Goal: Navigation & Orientation: Go to known website

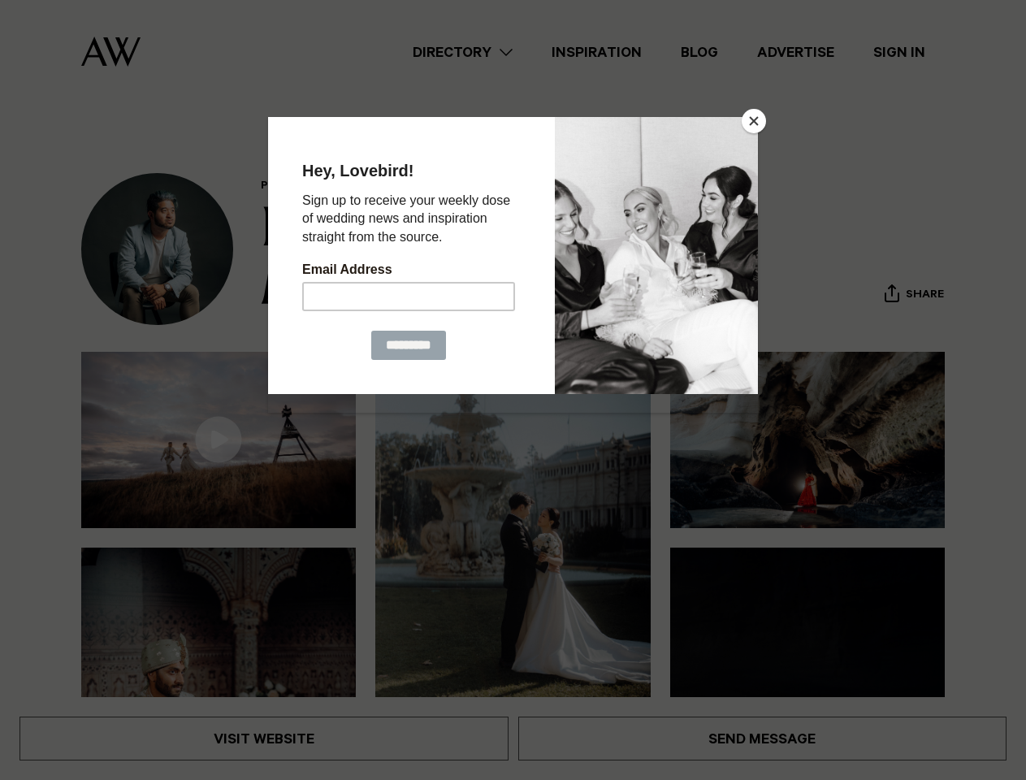
click at [754, 121] on button "Close" at bounding box center [754, 121] width 24 height 24
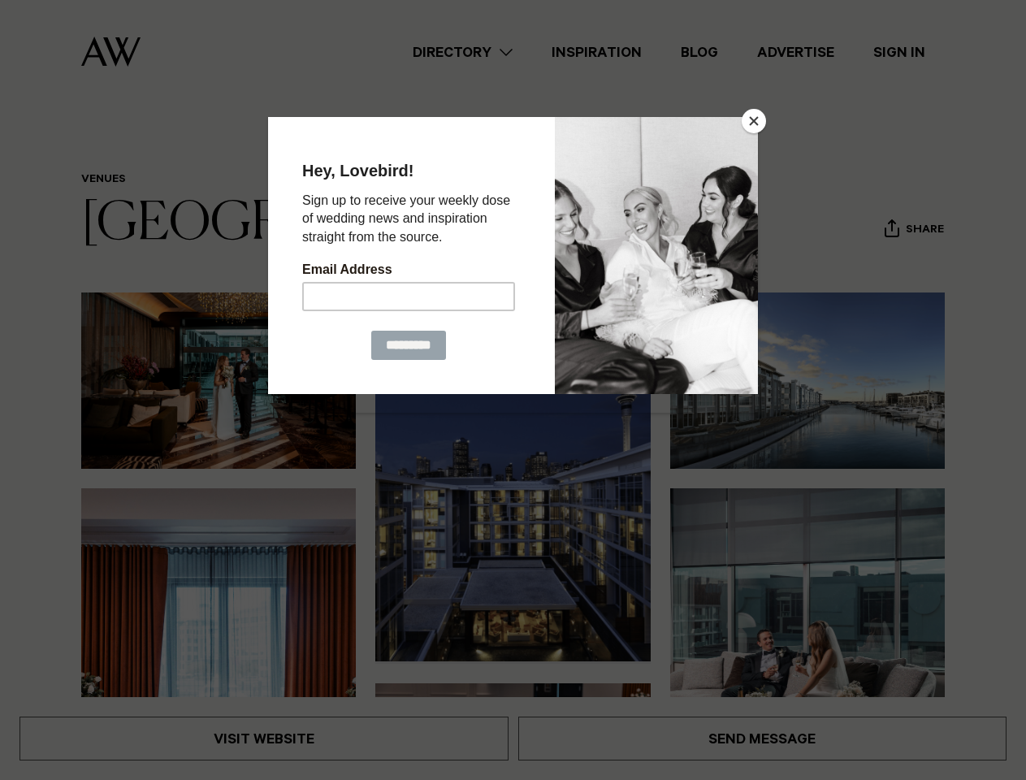
click at [754, 121] on button "Close" at bounding box center [754, 121] width 24 height 24
